Goal: Transaction & Acquisition: Purchase product/service

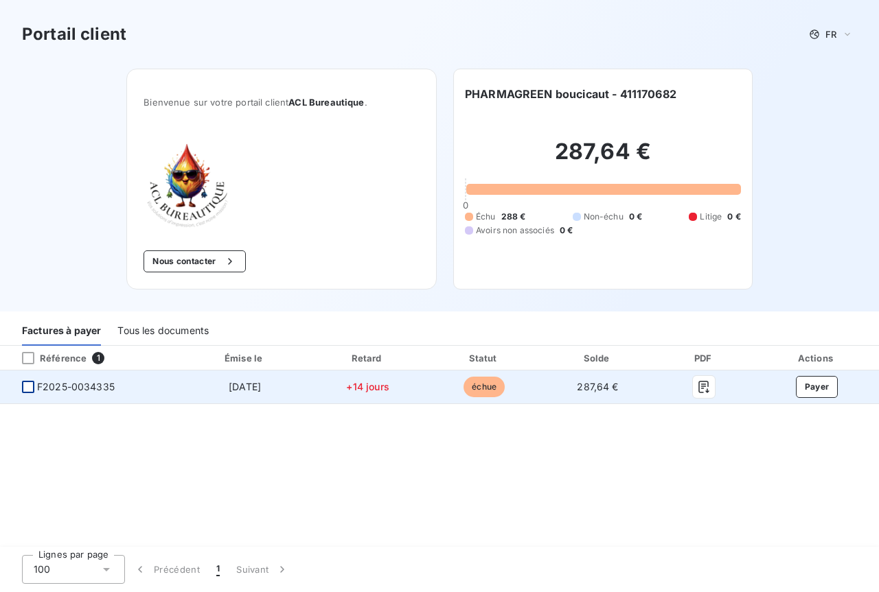
click at [25, 389] on div at bounding box center [28, 387] width 12 height 12
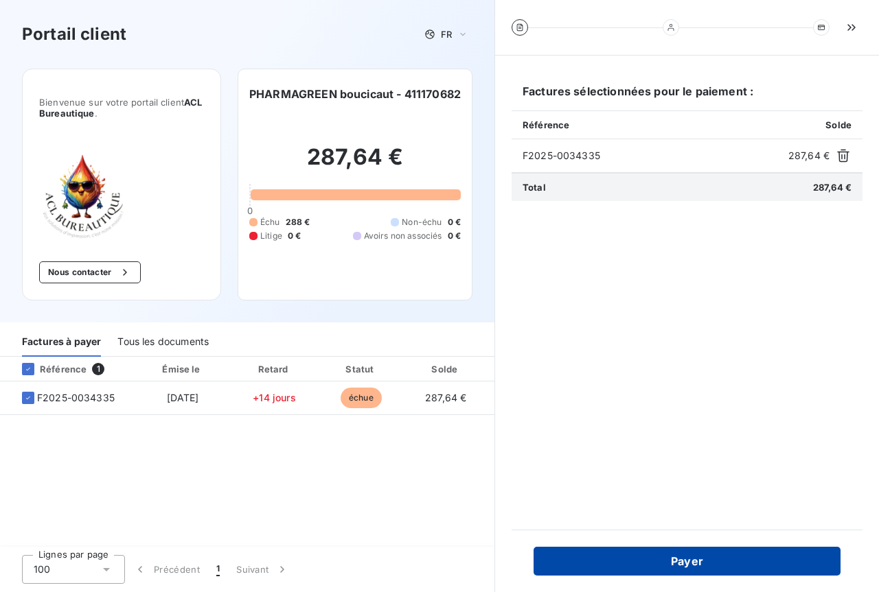
click at [652, 562] on button "Payer" at bounding box center [686, 561] width 307 height 29
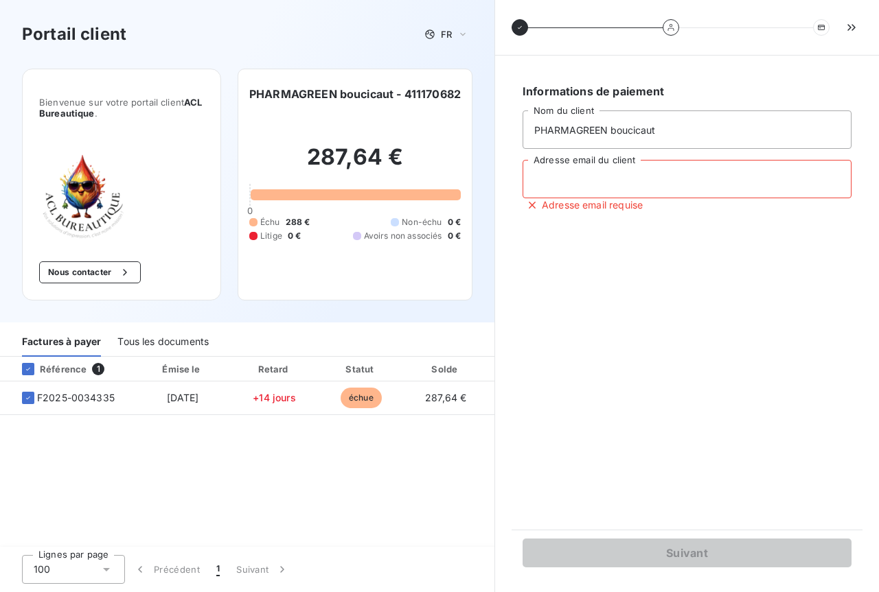
click at [621, 180] on input "Adresse email du client" at bounding box center [686, 179] width 329 height 38
type input "pharmagreen.boucicaut@gmail.com"
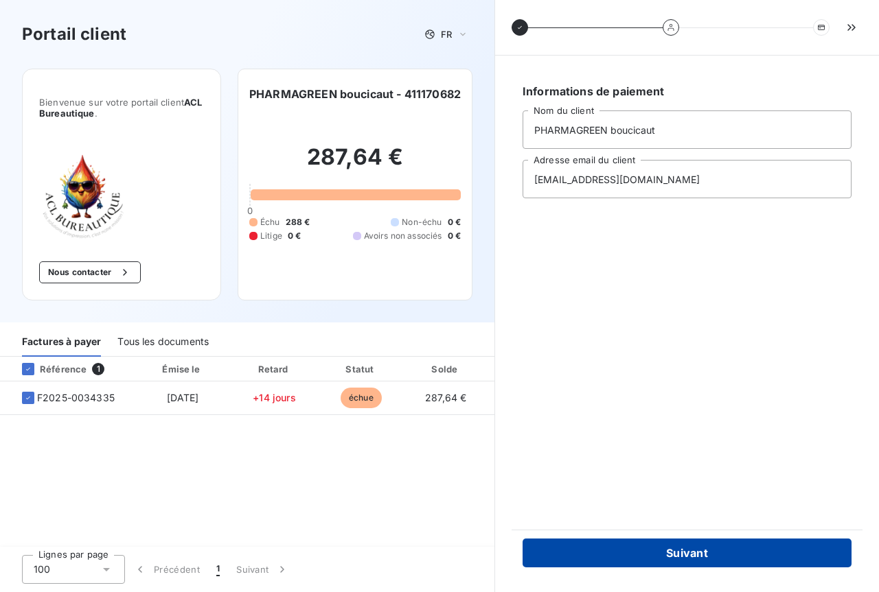
click at [691, 553] on button "Suivant" at bounding box center [686, 553] width 329 height 29
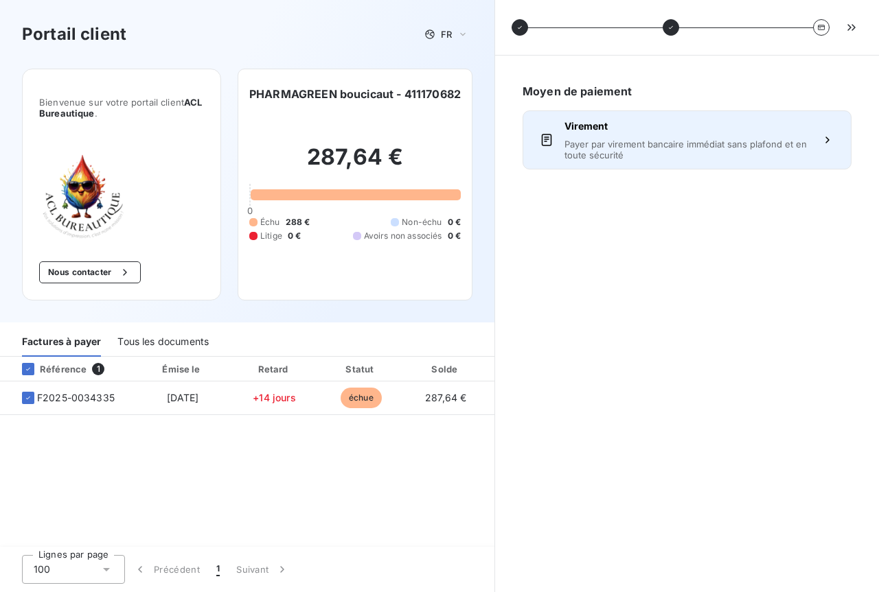
click at [733, 148] on span "Payer par virement bancaire immédiat sans plafond et en toute sécurité" at bounding box center [686, 150] width 245 height 22
